Goal: Transaction & Acquisition: Purchase product/service

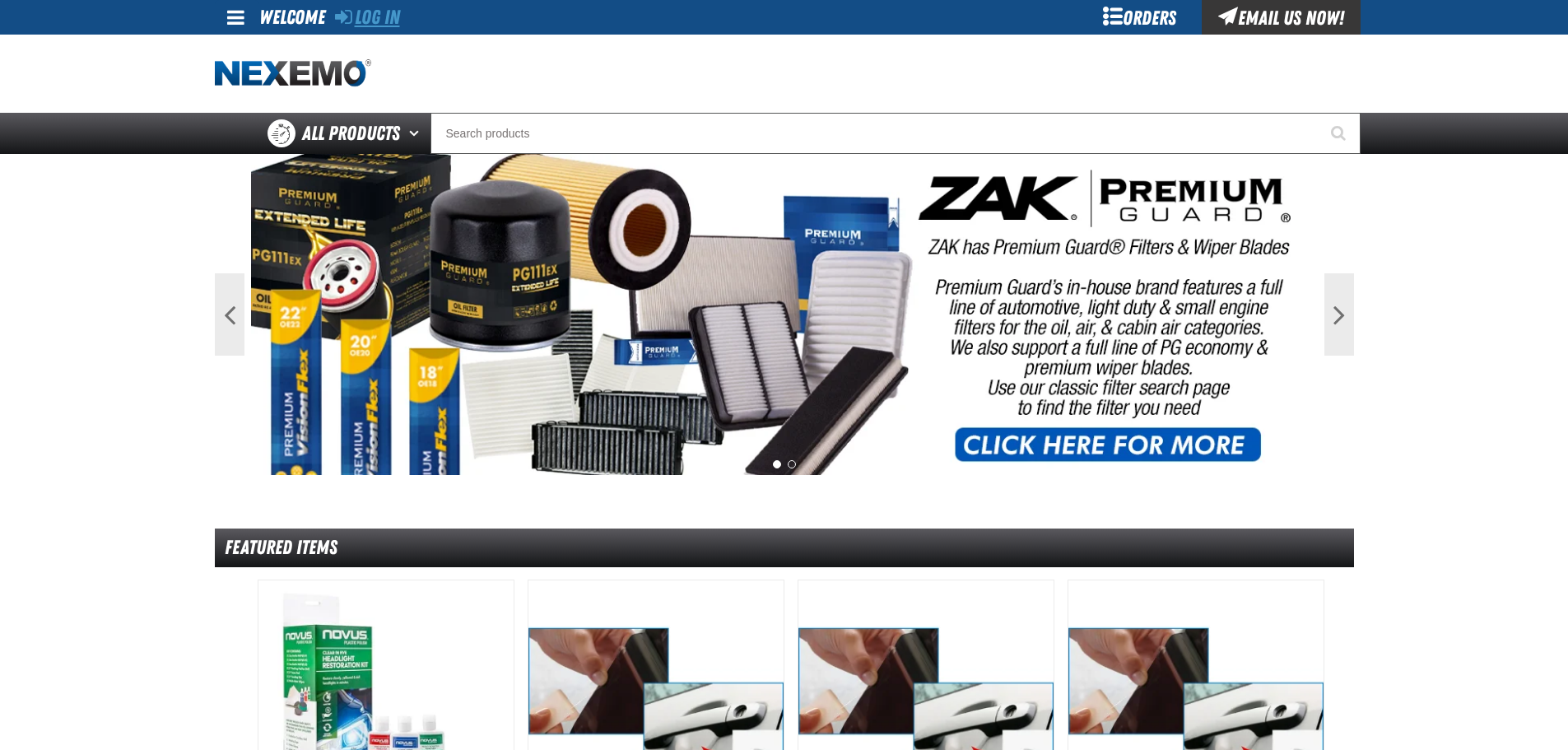
click at [367, 18] on link "Log In" at bounding box center [368, 17] width 65 height 23
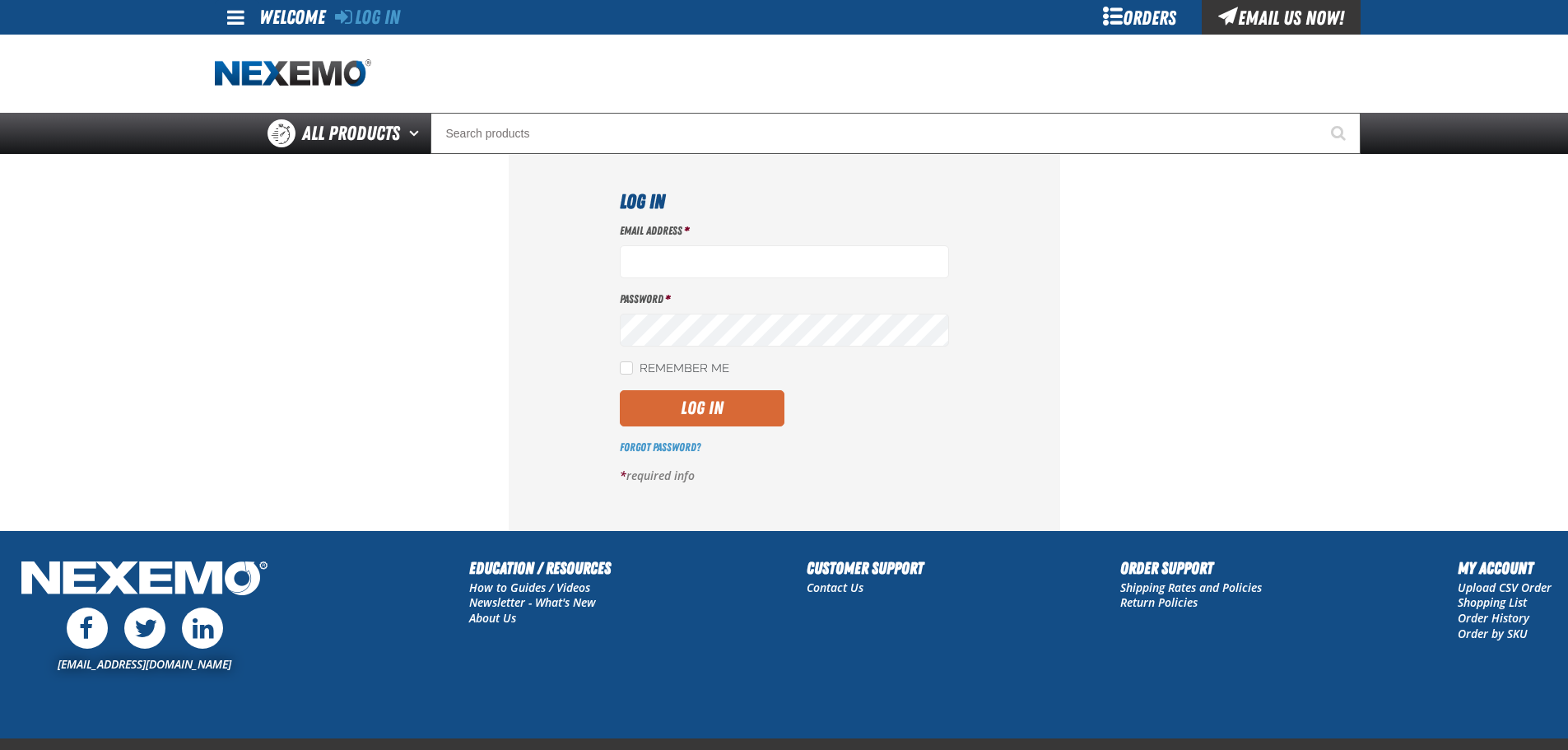
type input "[EMAIL_ADDRESS][DOMAIN_NAME]"
click at [727, 413] on button "Log In" at bounding box center [702, 409] width 164 height 37
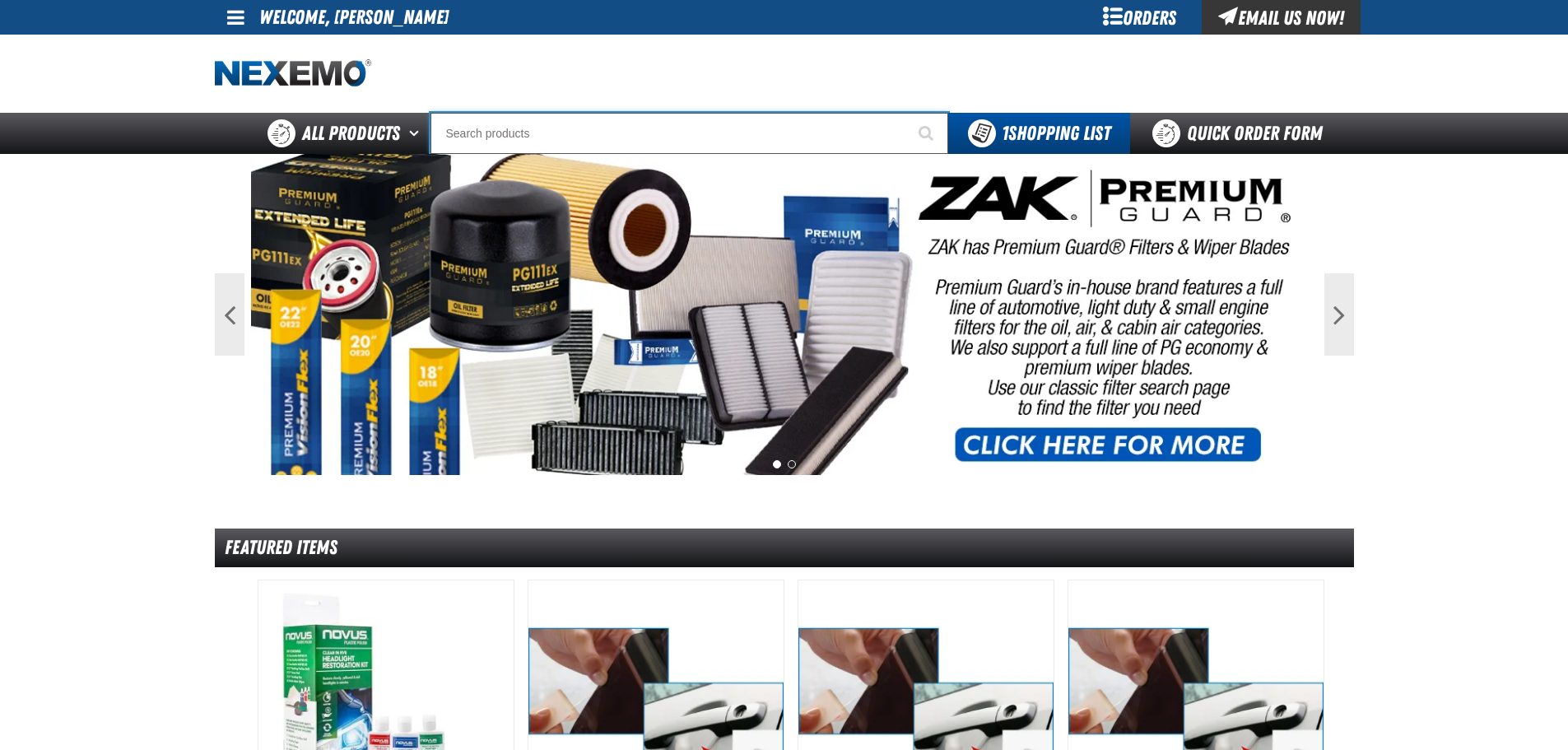
click at [614, 132] on input "Search" at bounding box center [689, 134] width 518 height 41
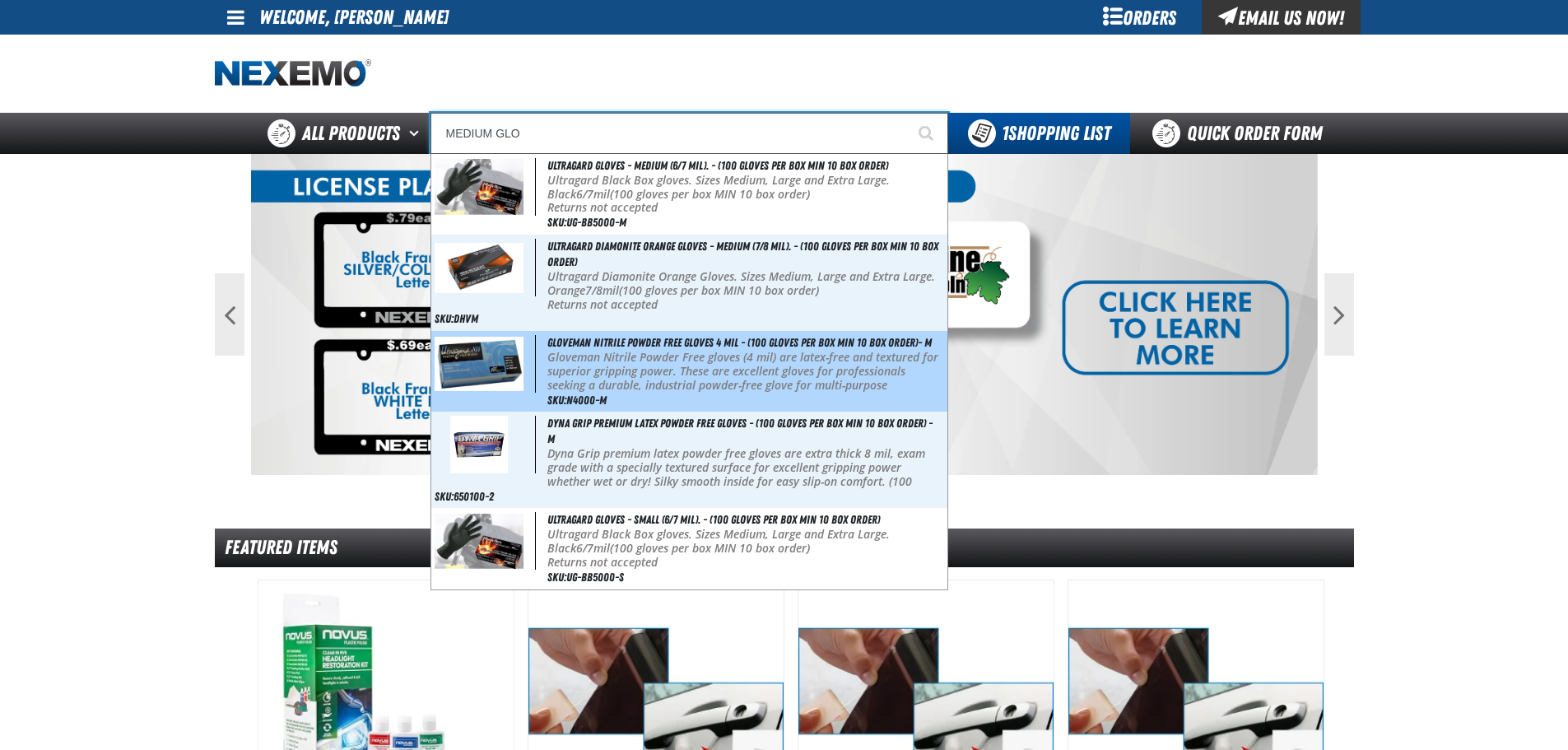
click at [665, 374] on p "Gloveman Nitrile Powder Free gloves (4 mil) are latex-free and textured for sup…" at bounding box center [744, 378] width 396 height 55
type input "Gloveman Nitrile Powder Free Gloves 4 mil - (100 gloves per box MIN 10 box orde…"
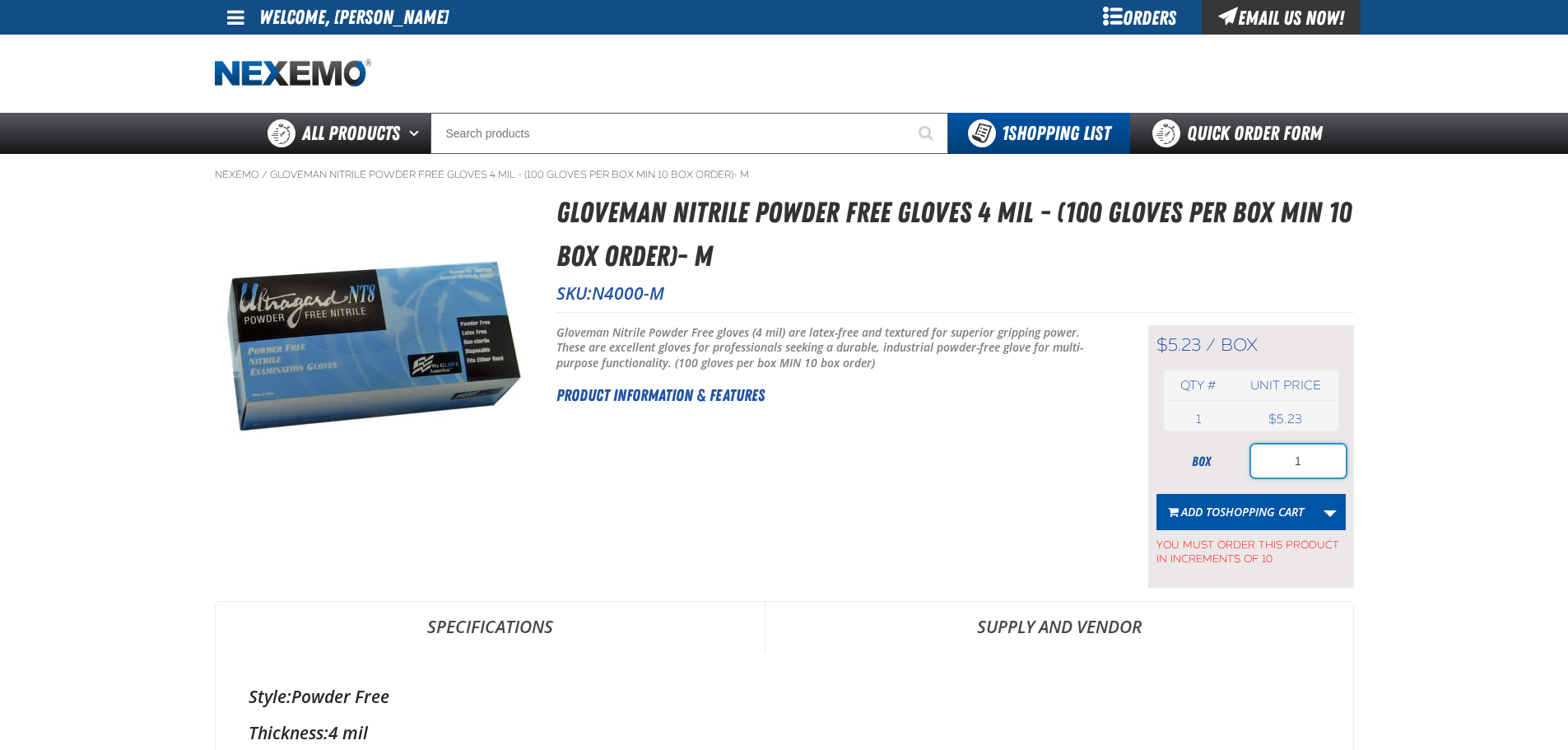
click at [1319, 468] on input "1" at bounding box center [1298, 461] width 94 height 33
type input "30"
click at [1264, 514] on span "Shopping Cart" at bounding box center [1262, 512] width 84 height 15
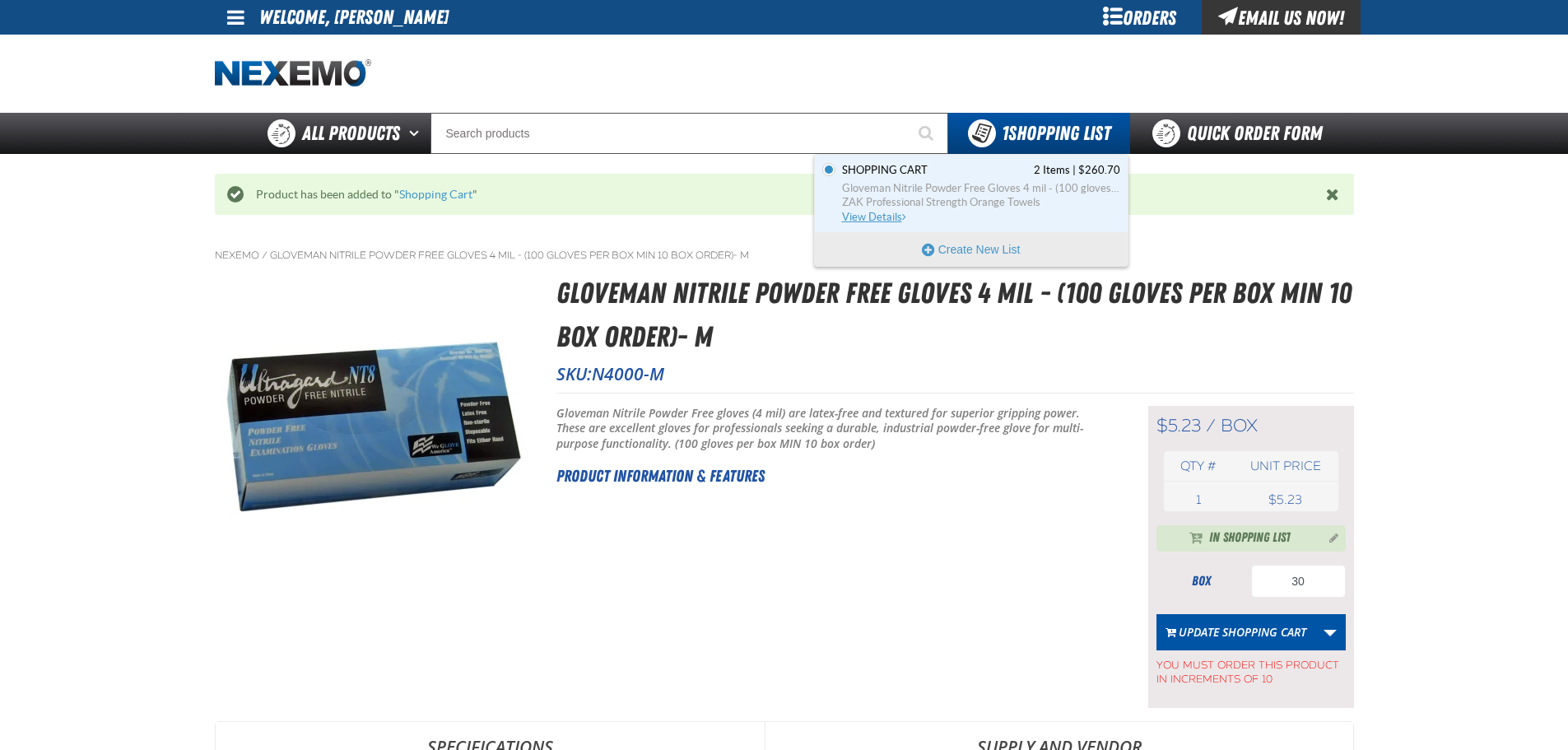
click at [1021, 218] on link "Shopping Cart 2 Items | $260.70 Gloveman Nitrile Powder Free Gloves 4 mil - (10…" at bounding box center [979, 194] width 282 height 61
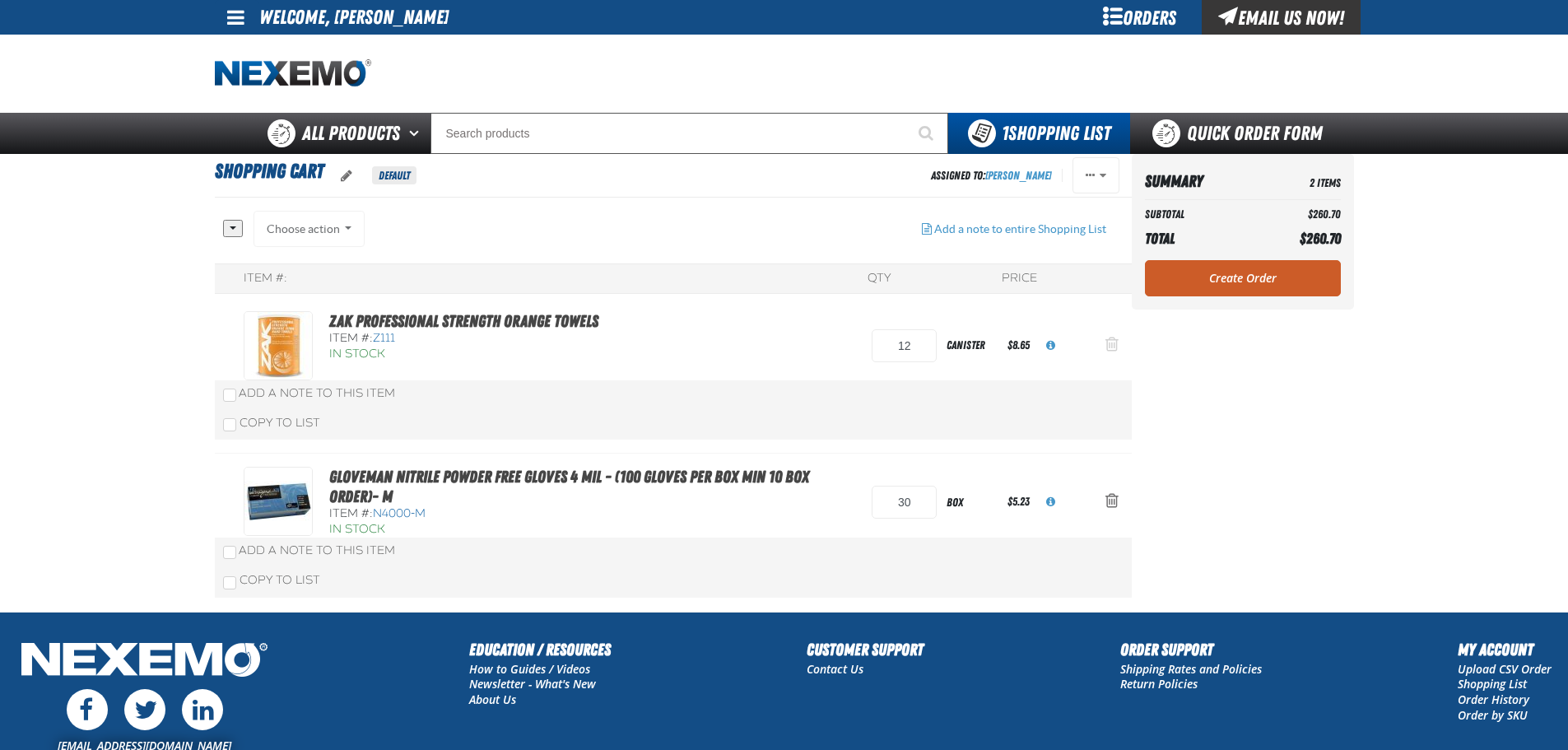
click at [1120, 351] on button "Action Remove ZAK Professional Strength Orange Towels from Shopping Cart" at bounding box center [1112, 346] width 39 height 37
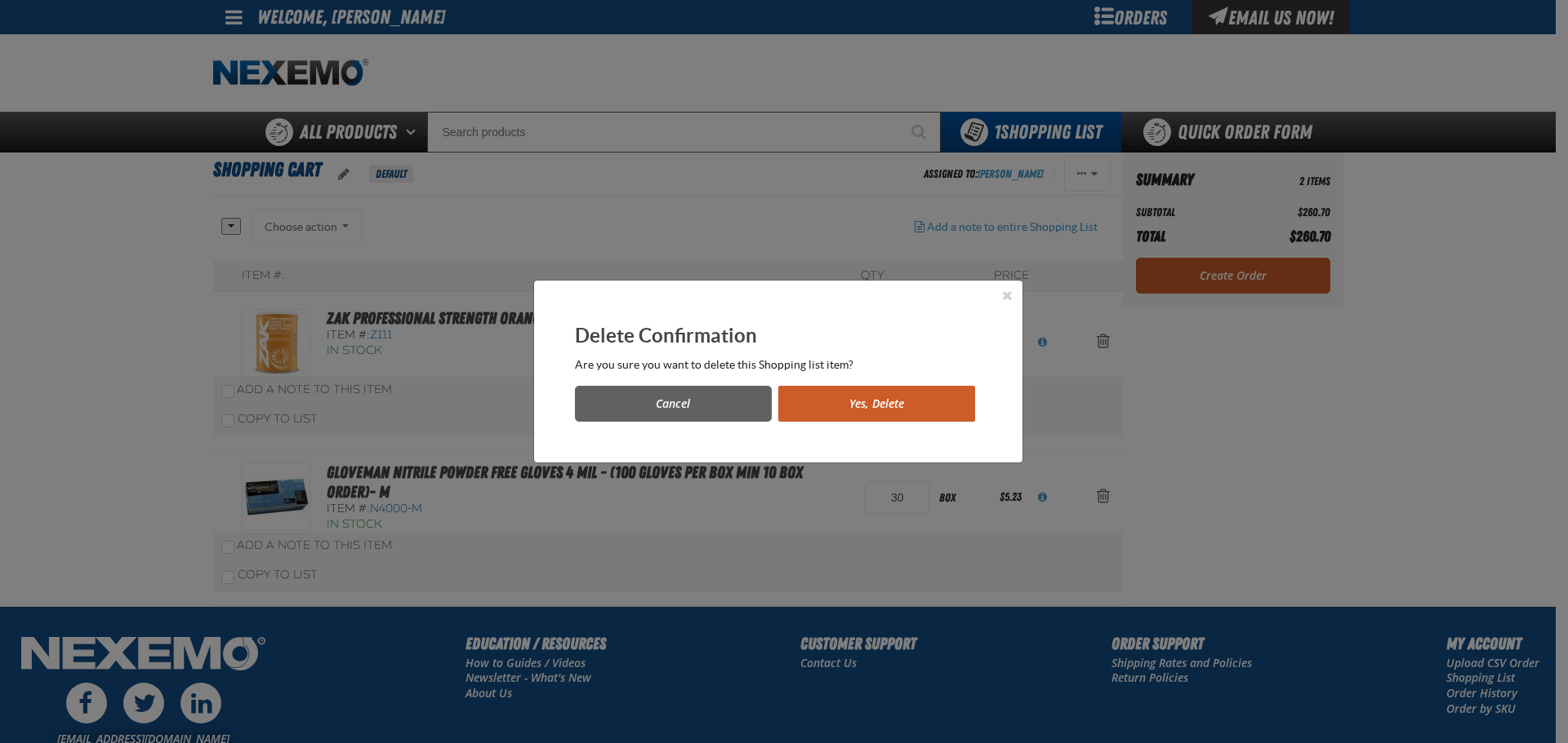
click at [857, 412] on button "Yes, Delete" at bounding box center [876, 404] width 197 height 36
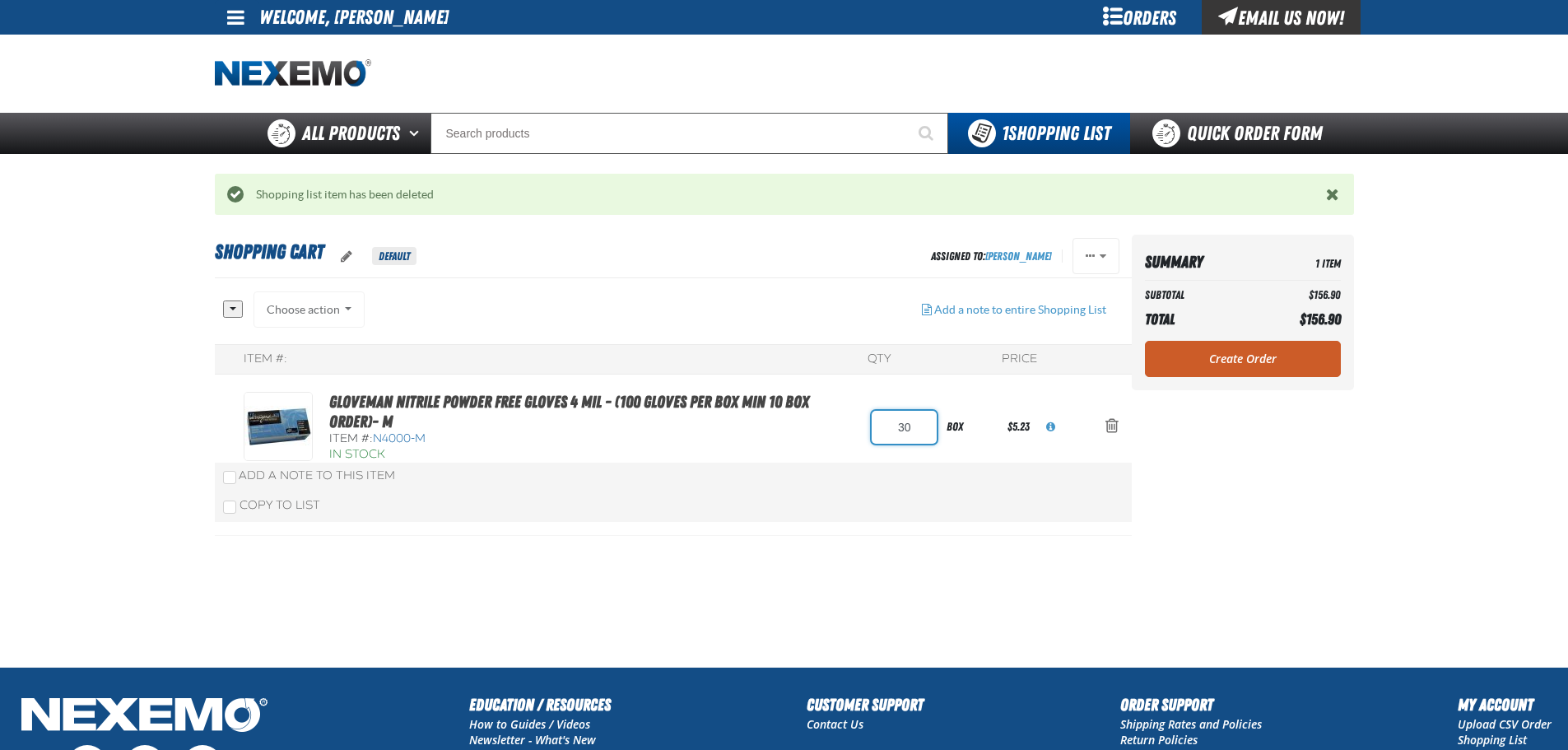
click at [909, 431] on input "30" at bounding box center [904, 427] width 65 height 33
type input "3"
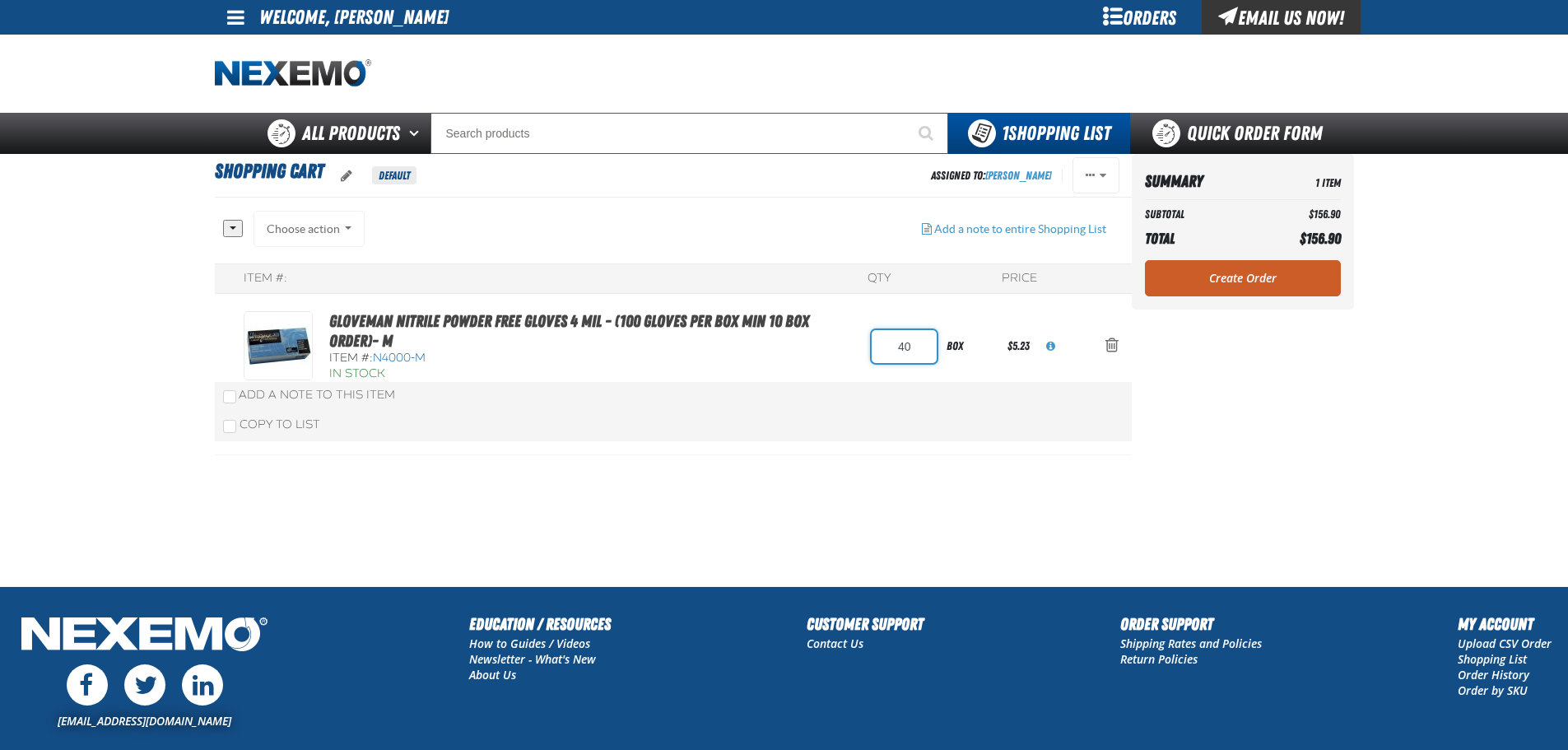
type input "40"
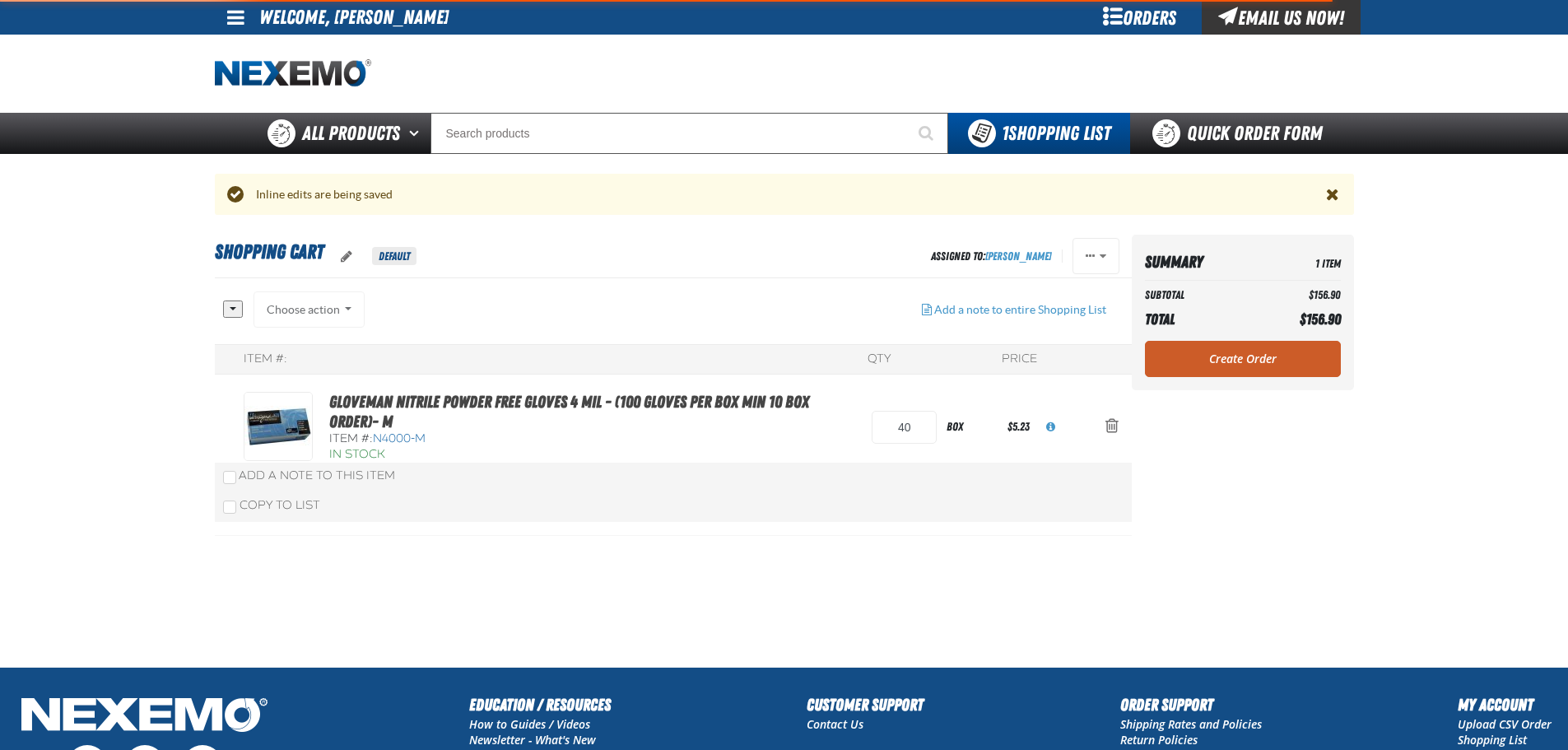
click at [1251, 404] on aside "Summary 1 Item Subtotal $156.90 Total $156.90 Loading... Create Order" at bounding box center [1242, 451] width 222 height 432
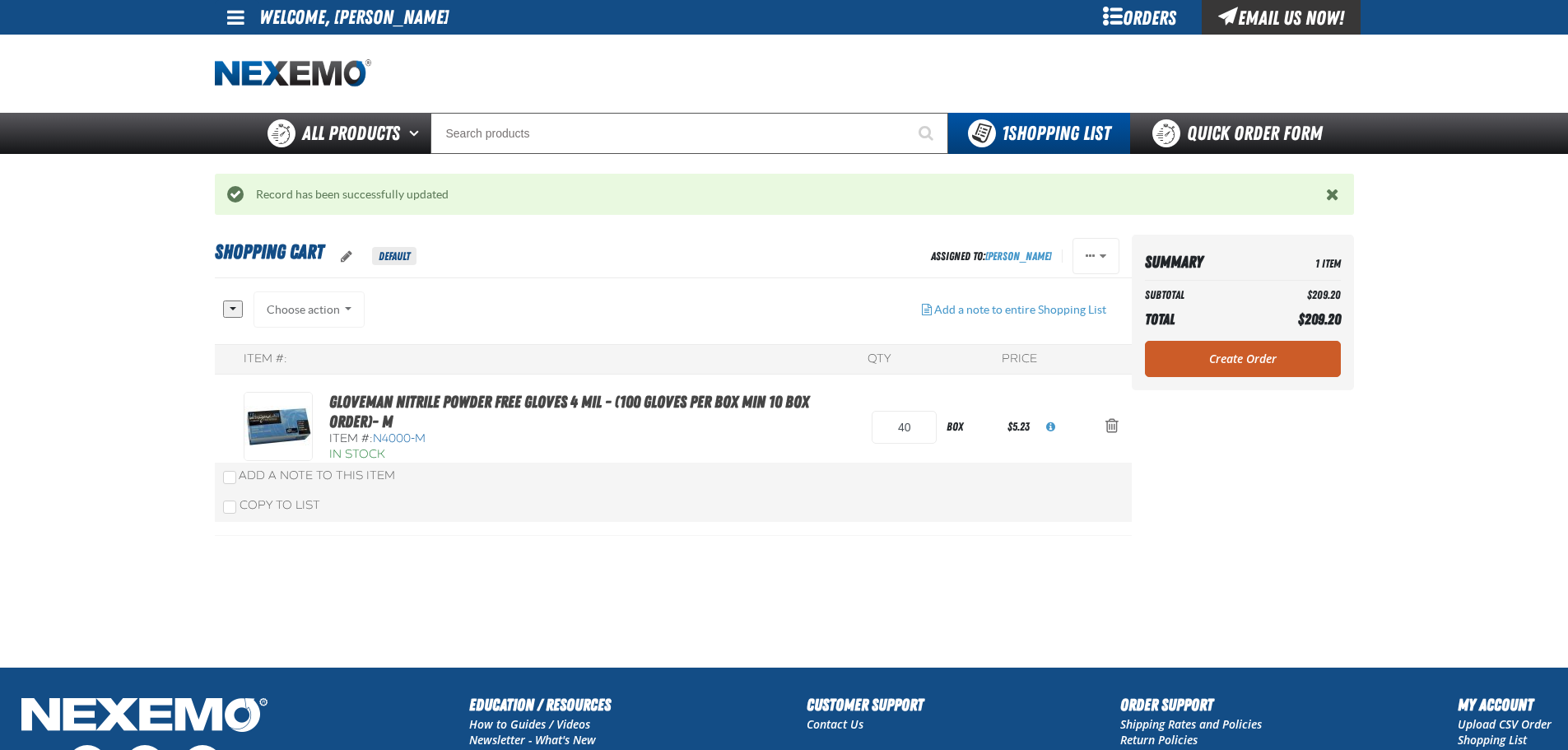
click at [1252, 360] on link "Create Order" at bounding box center [1243, 359] width 196 height 37
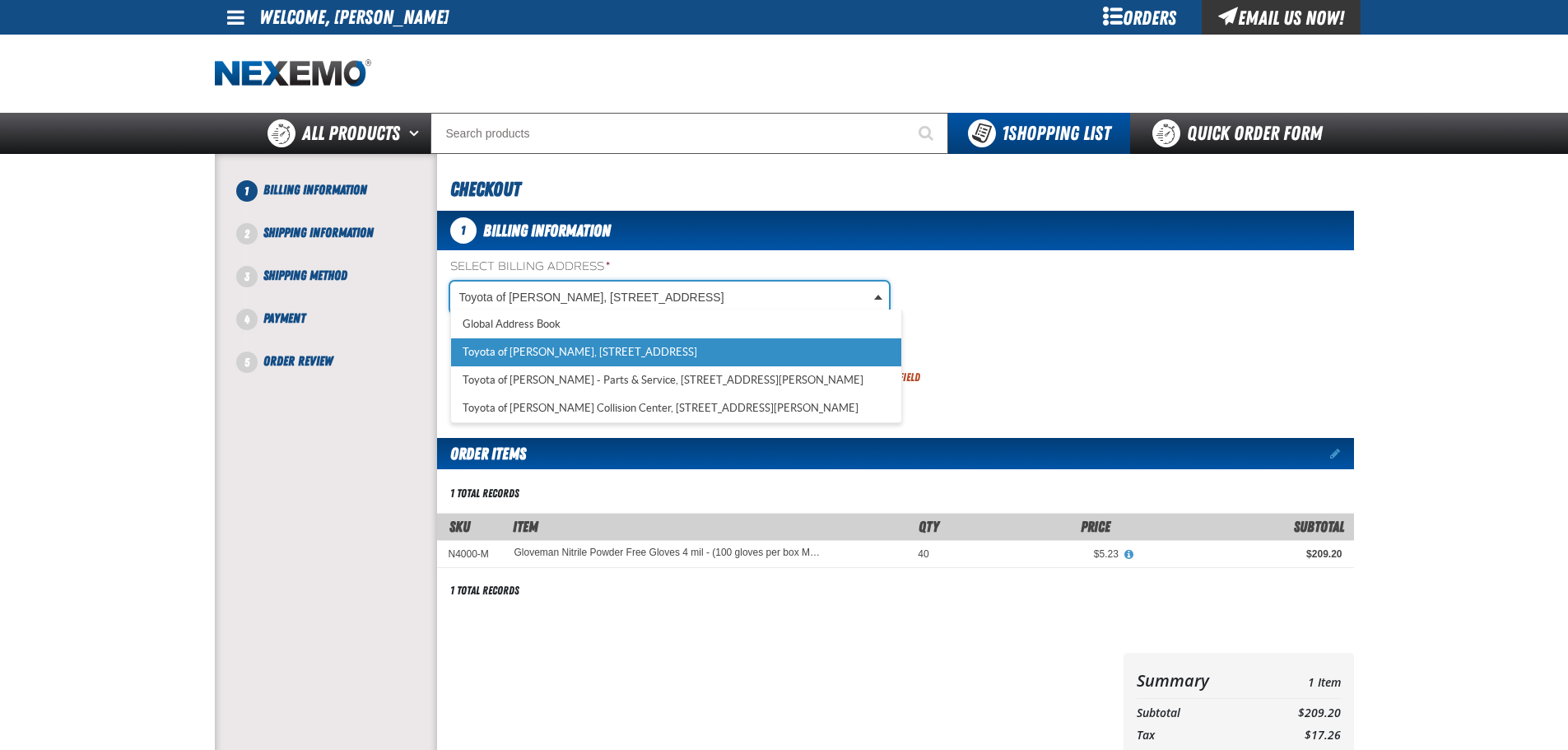
drag, startPoint x: 613, startPoint y: 292, endPoint x: 616, endPoint y: 311, distance: 19.2
click at [613, 292] on body "Skip to Main Content Staging Site 5.1 Upgrade Site My Account My Account Suppor…" at bounding box center [784, 554] width 1568 height 1108
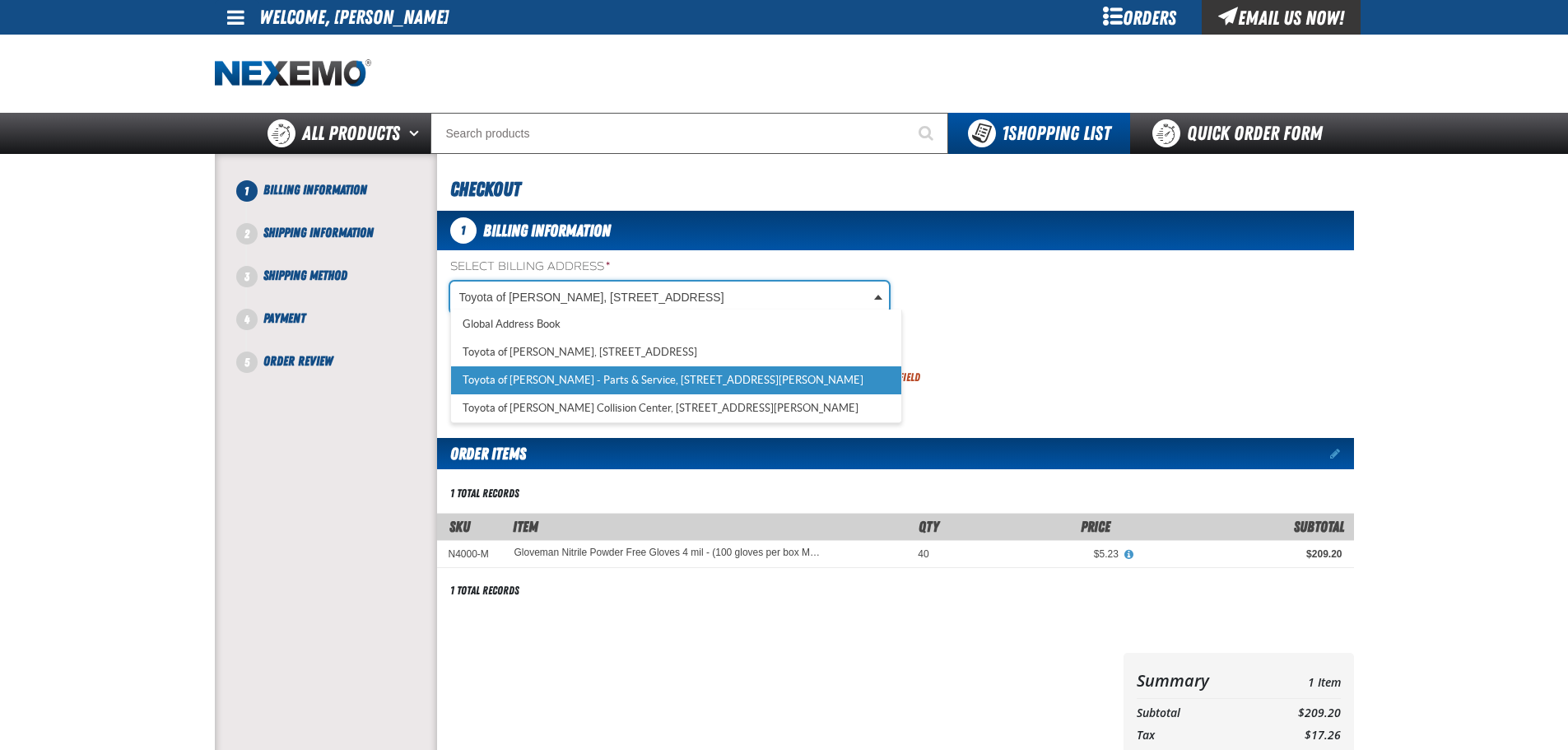
select select "a_374"
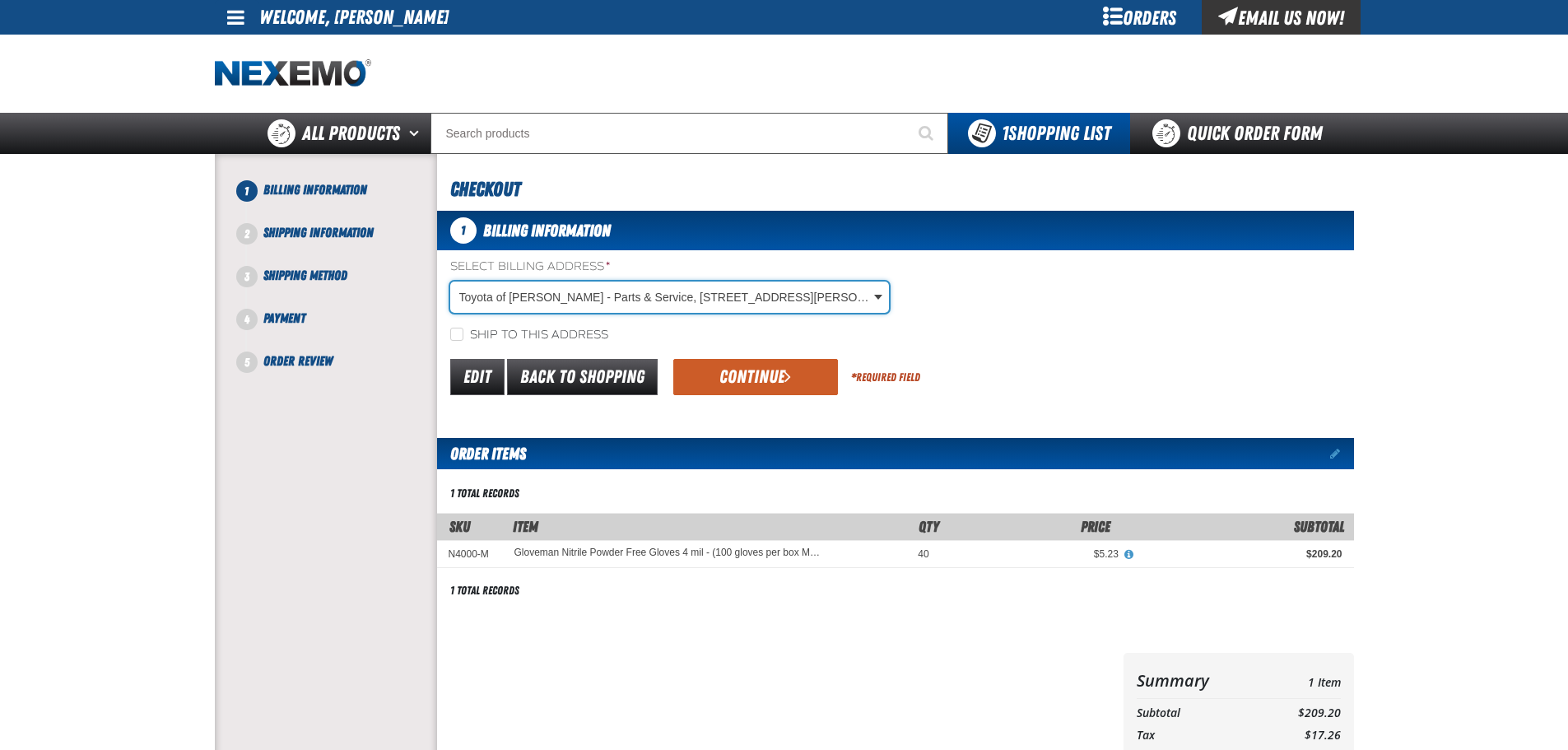
click at [489, 323] on div "Select Billing Address * Toyota of Richardson - Parts & Service, 404 Monte Blai…" at bounding box center [896, 301] width 917 height 85
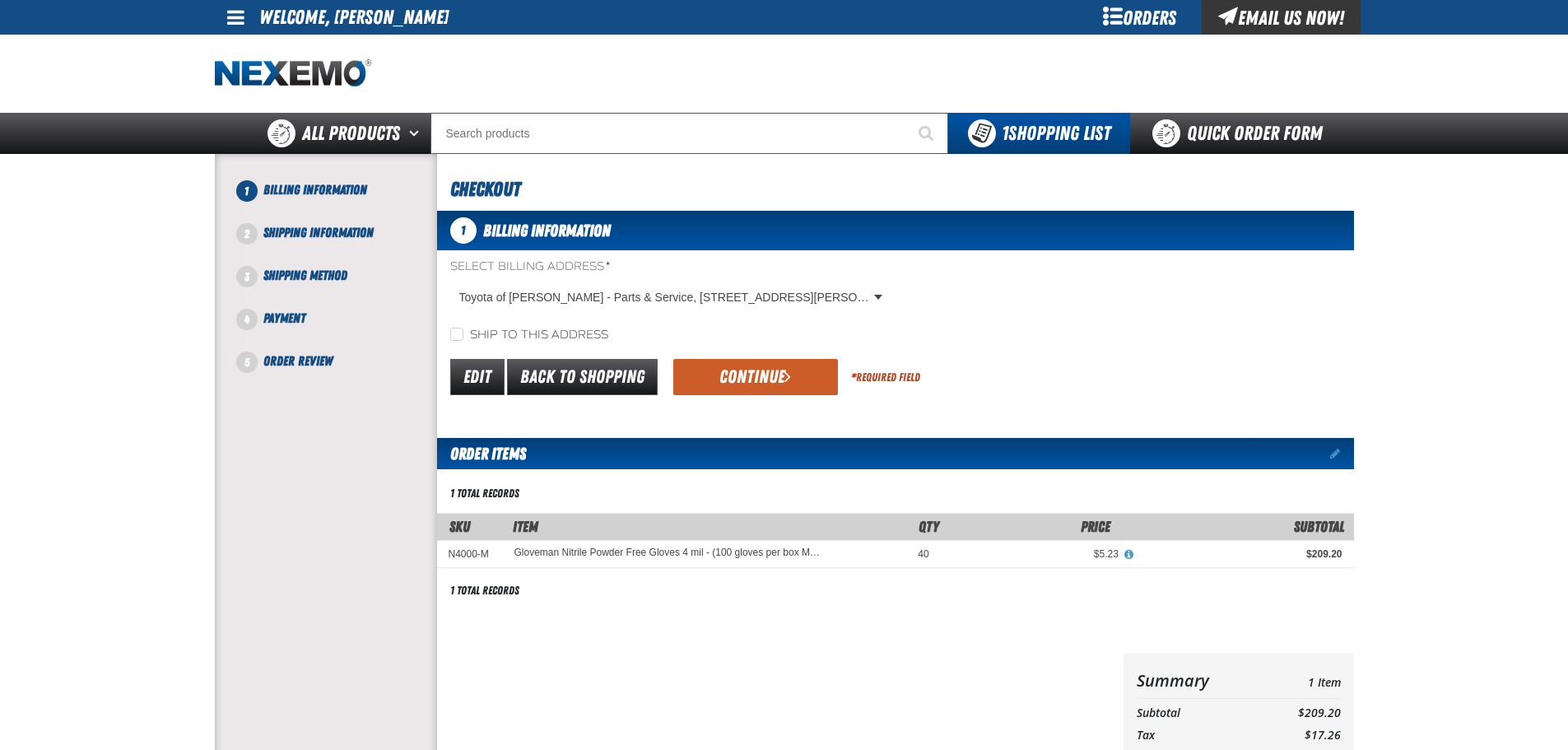
click at [545, 337] on label "Ship to this address" at bounding box center [529, 335] width 158 height 15
click at [464, 337] on input "Ship to this address" at bounding box center [456, 334] width 13 height 13
checkbox input "true"
click at [730, 372] on button "Continue" at bounding box center [755, 377] width 164 height 37
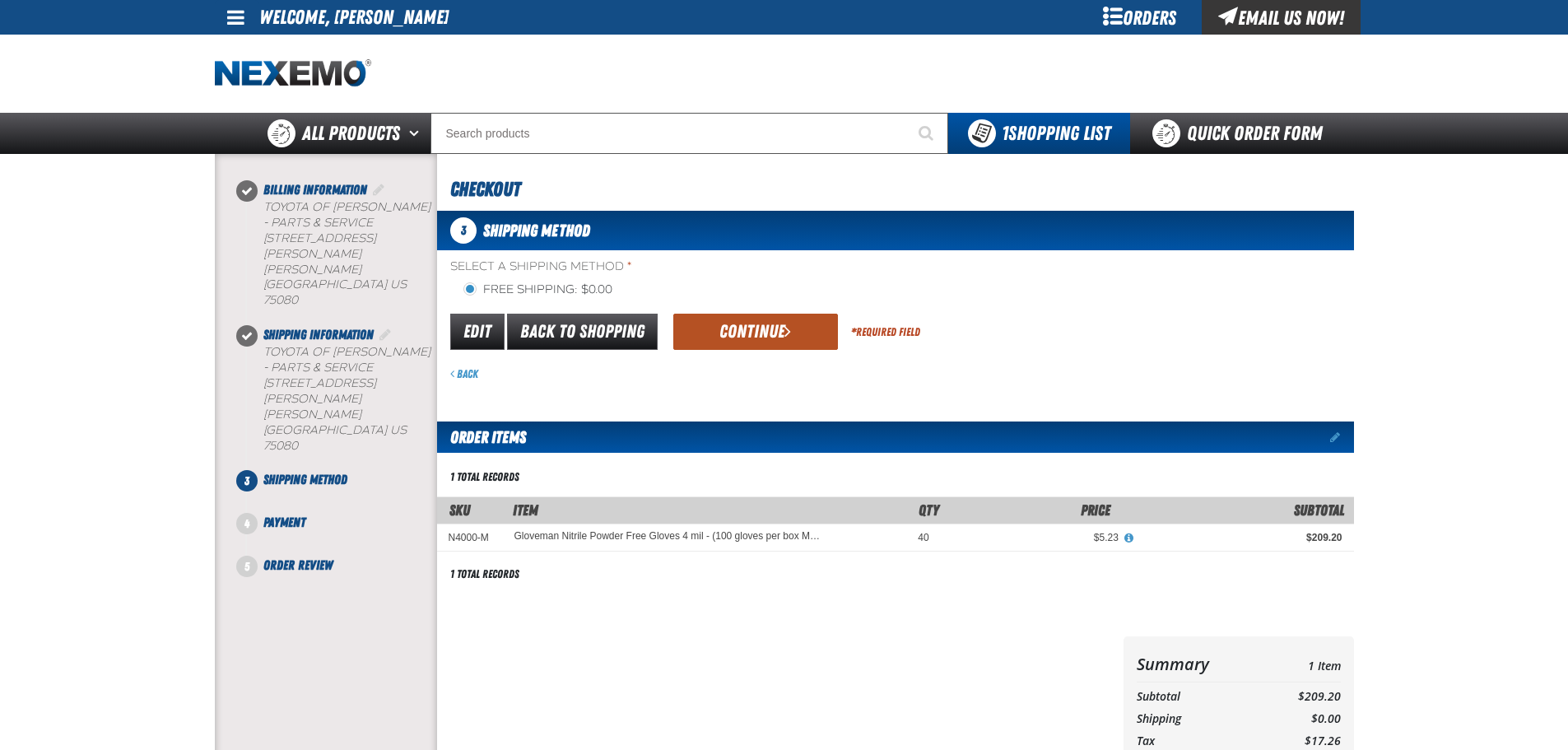
click at [744, 328] on button "Continue" at bounding box center [755, 332] width 164 height 37
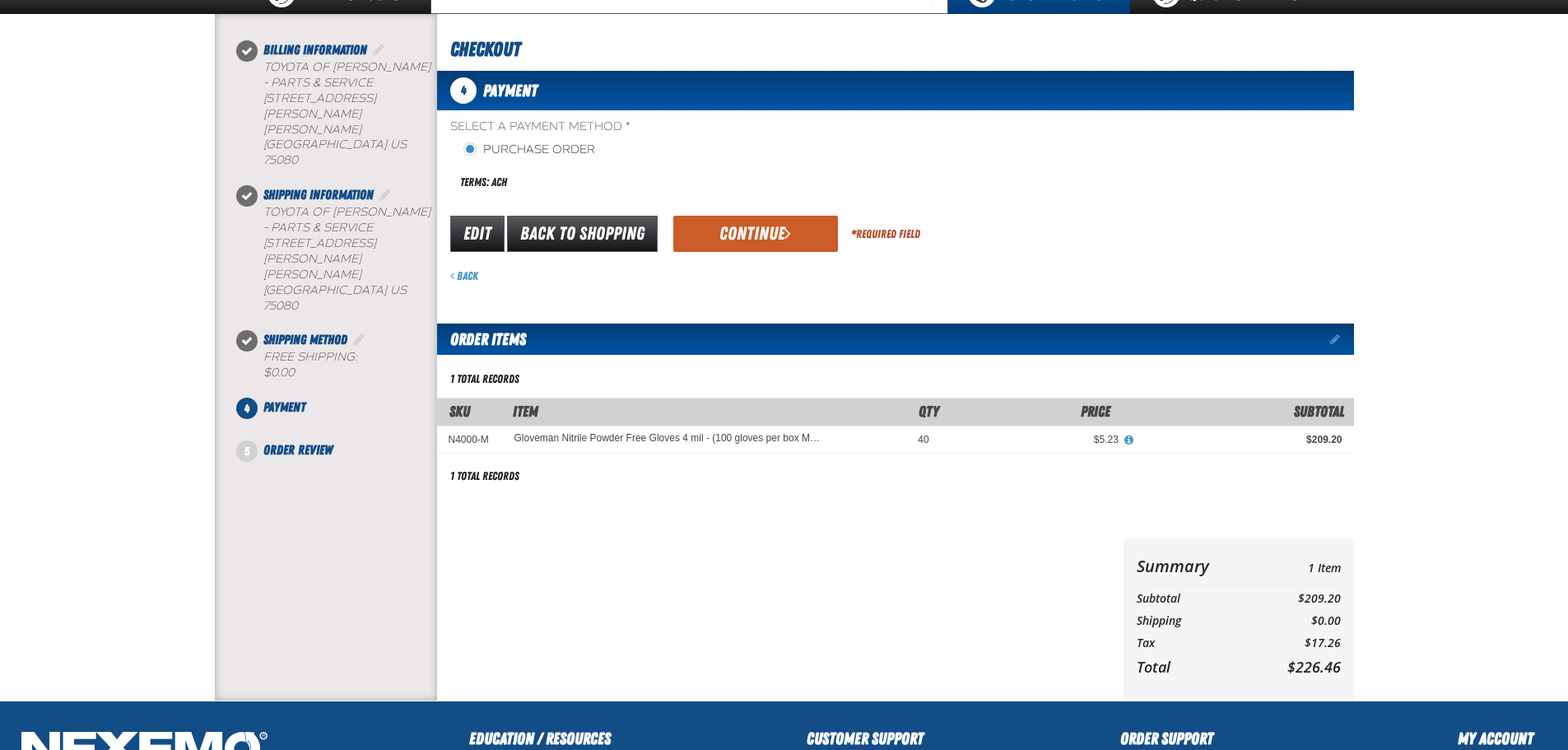
scroll to position [83, 0]
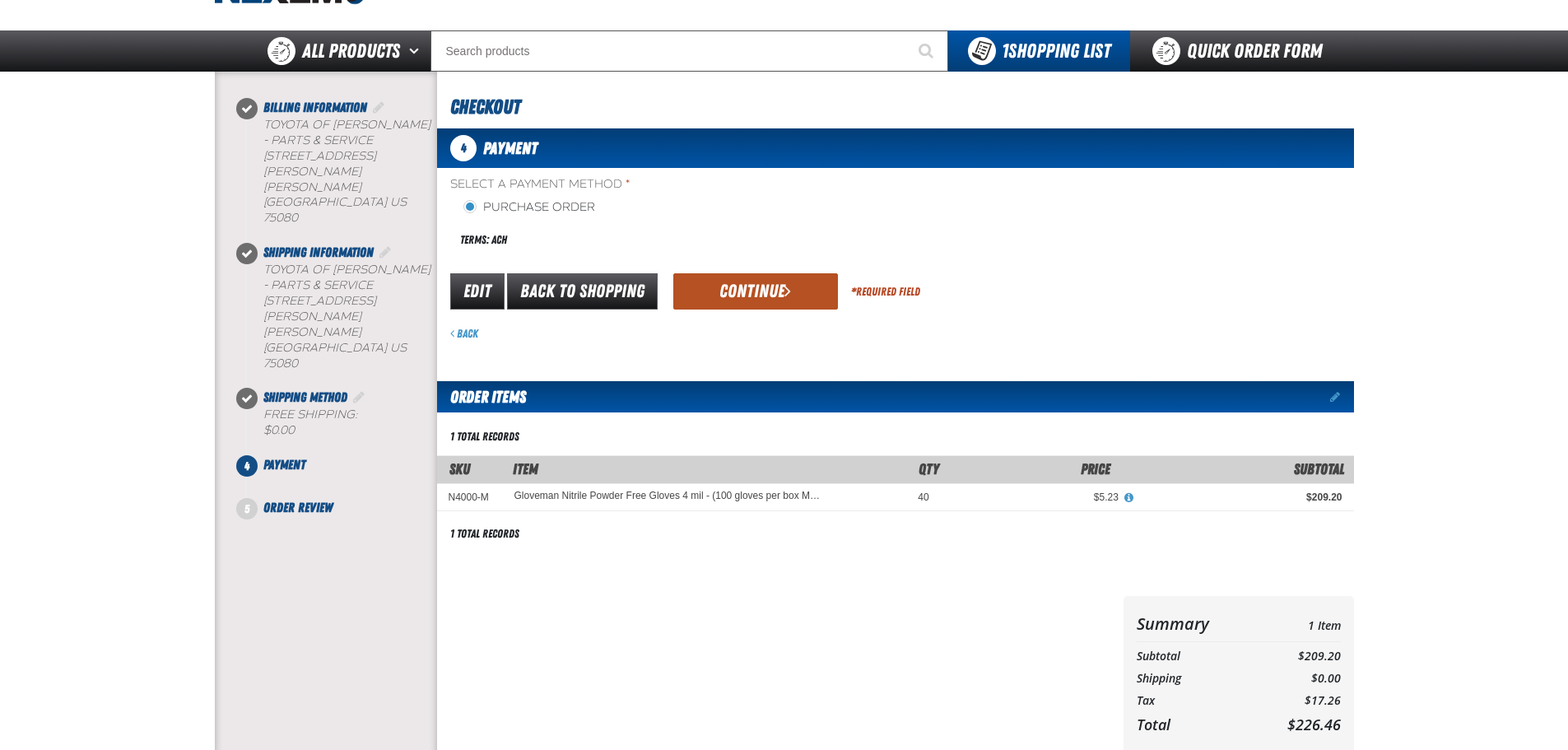
click at [713, 278] on button "Continue" at bounding box center [755, 291] width 164 height 37
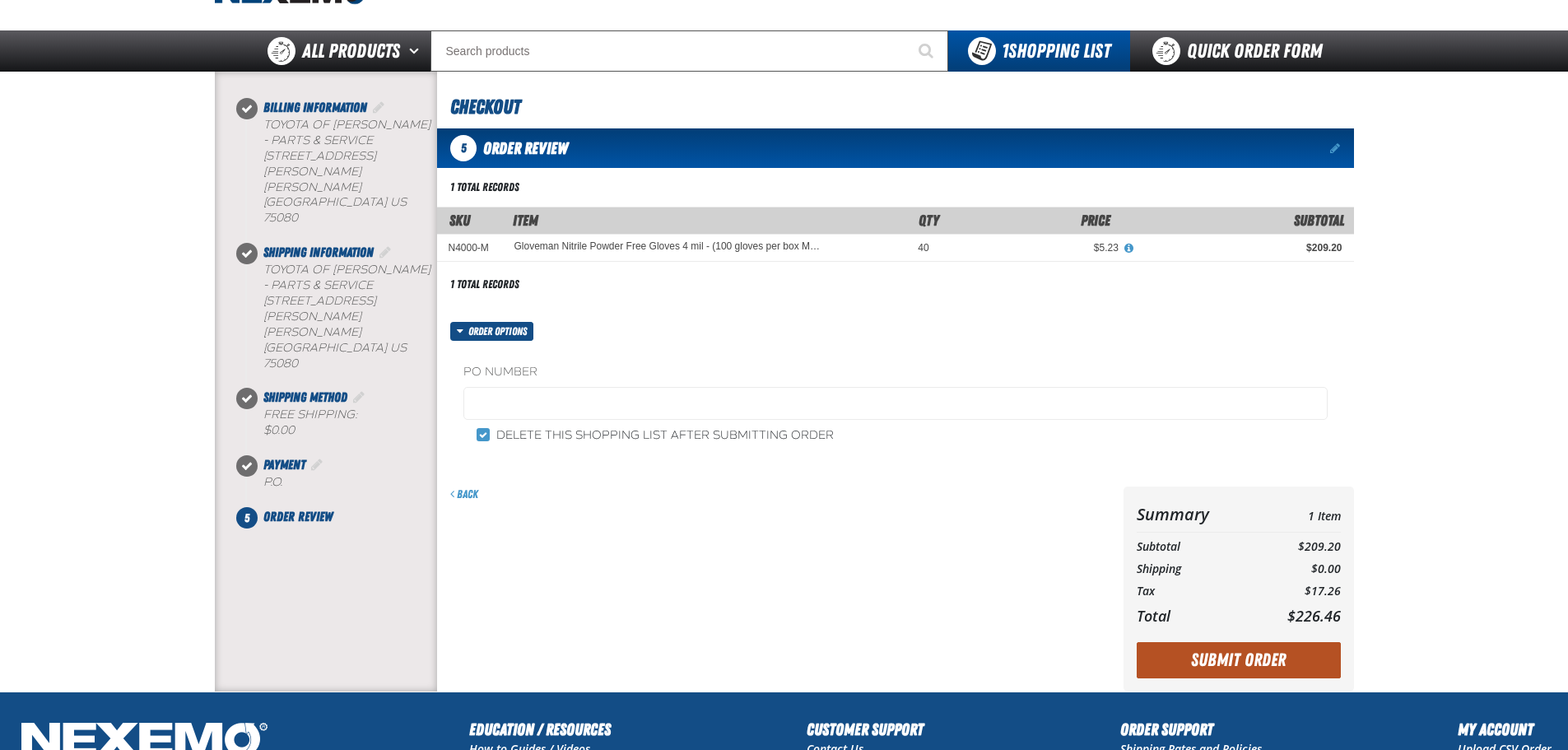
click at [1272, 666] on button "Submit Order" at bounding box center [1239, 661] width 204 height 37
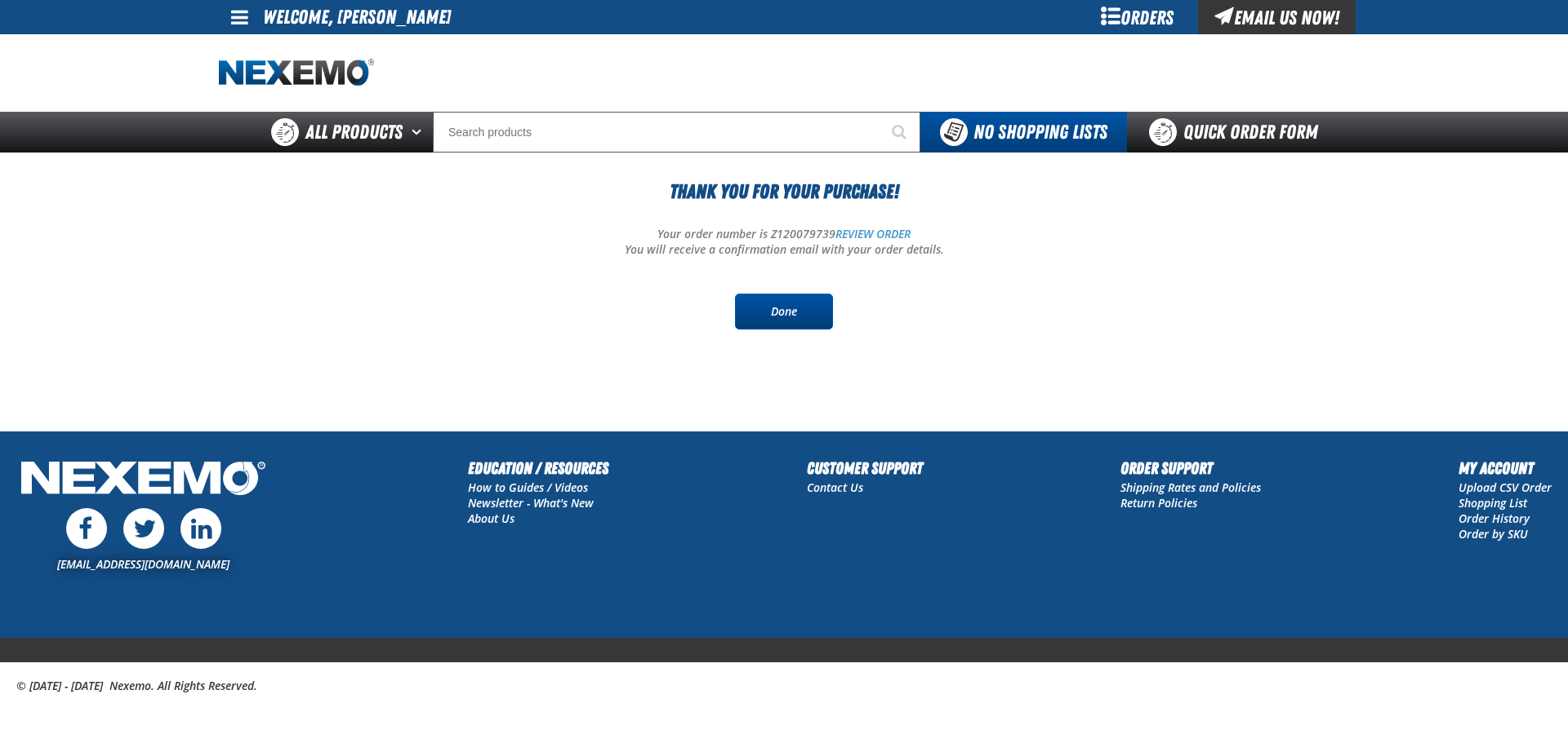
click at [775, 322] on link "Done" at bounding box center [784, 311] width 98 height 36
